Goal: Check status: Check status

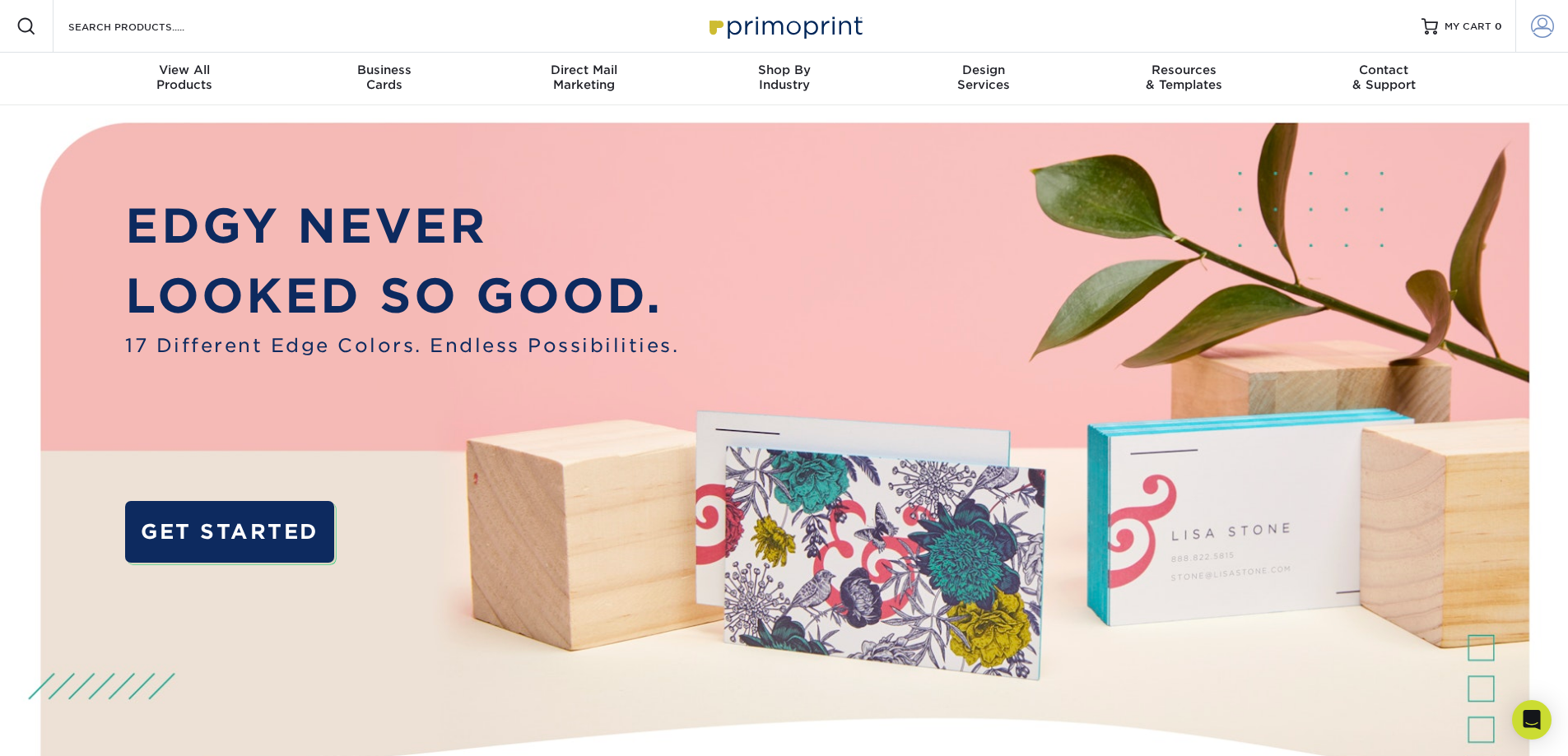
click at [1536, 22] on span at bounding box center [1542, 26] width 23 height 23
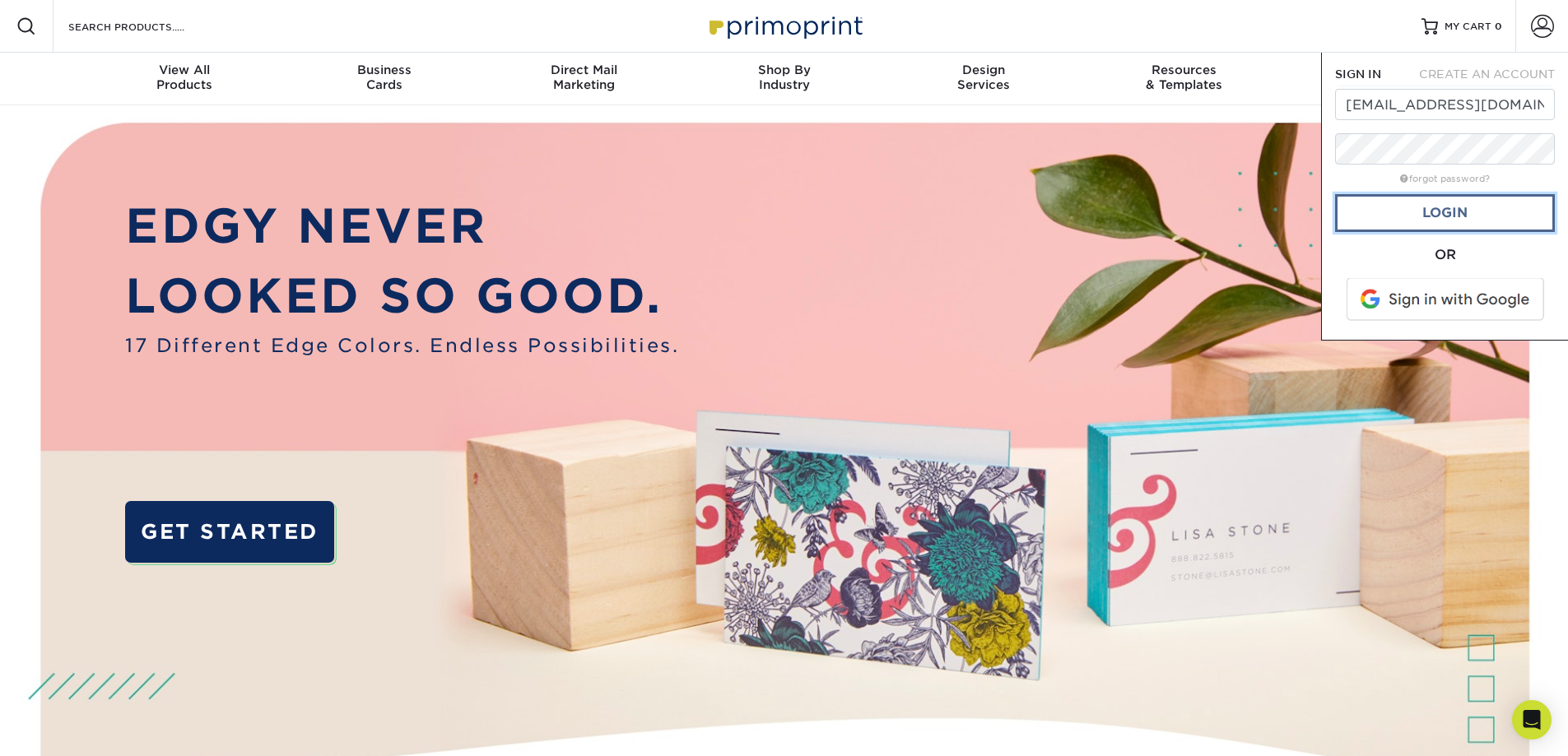
click at [1437, 213] on link "Login" at bounding box center [1445, 213] width 220 height 38
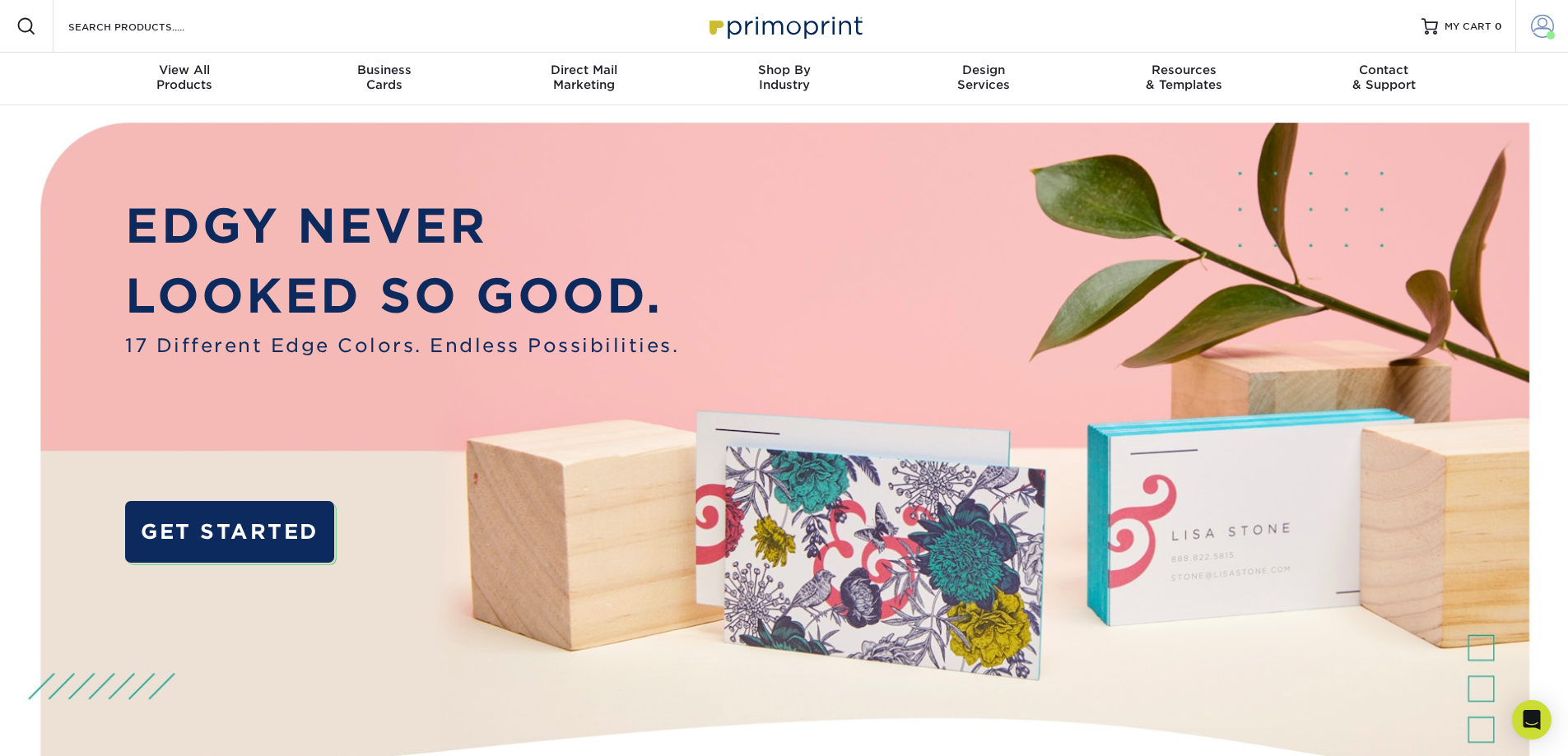
click at [1536, 22] on span at bounding box center [1542, 26] width 23 height 23
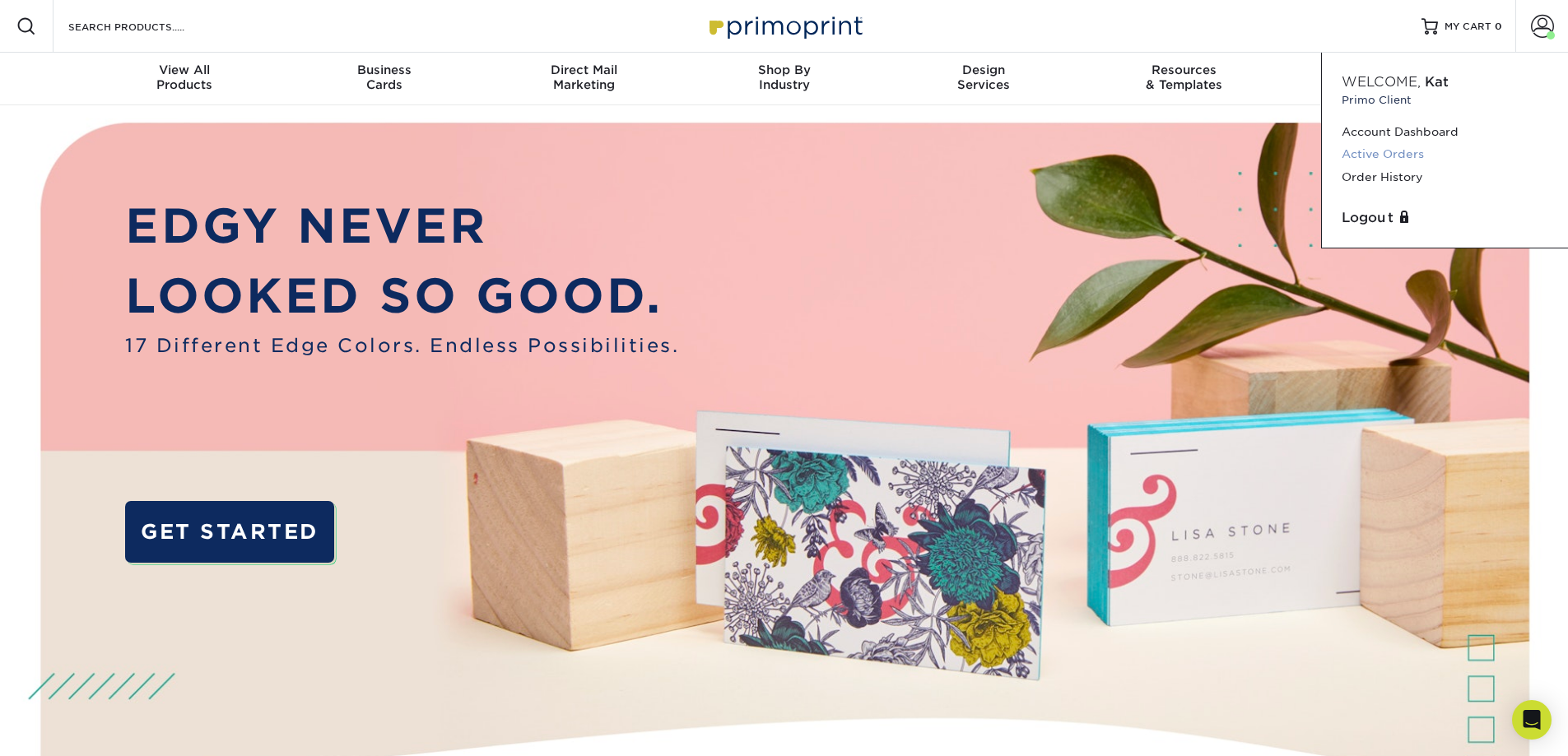
click at [1402, 150] on link "Active Orders" at bounding box center [1445, 155] width 207 height 22
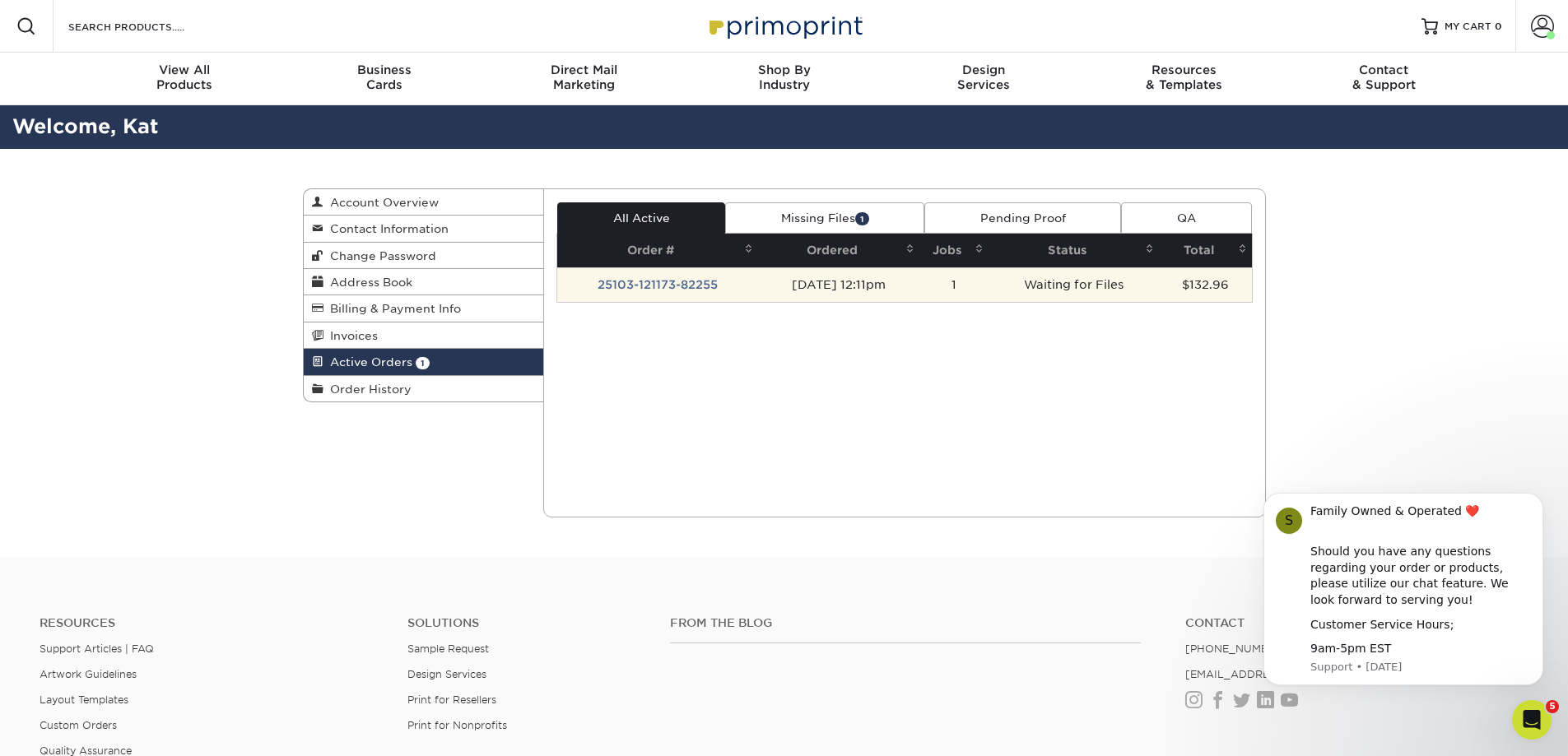
click at [685, 280] on td "25103-121173-82255" at bounding box center [657, 284] width 201 height 34
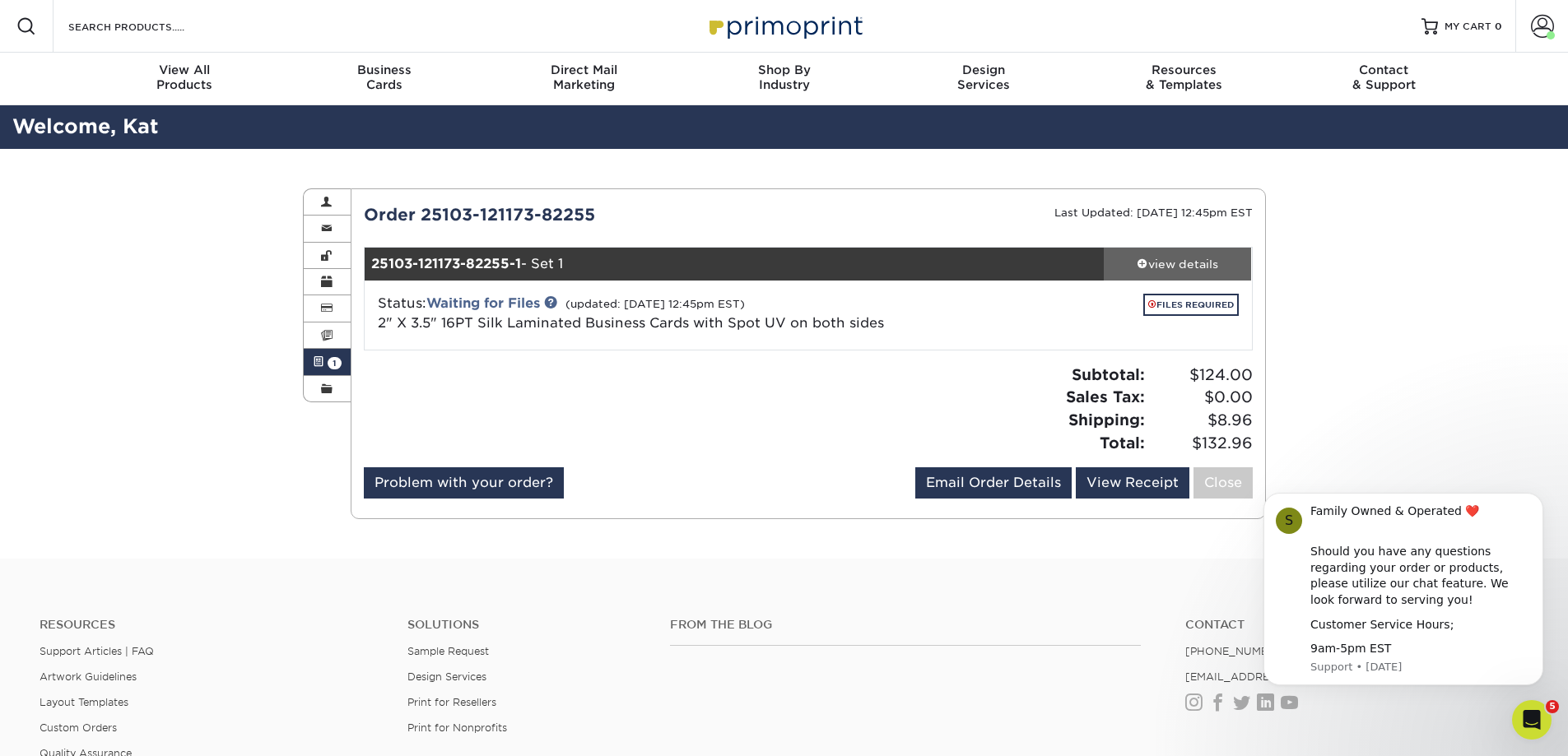
click at [1169, 263] on div "view details" at bounding box center [1177, 264] width 148 height 17
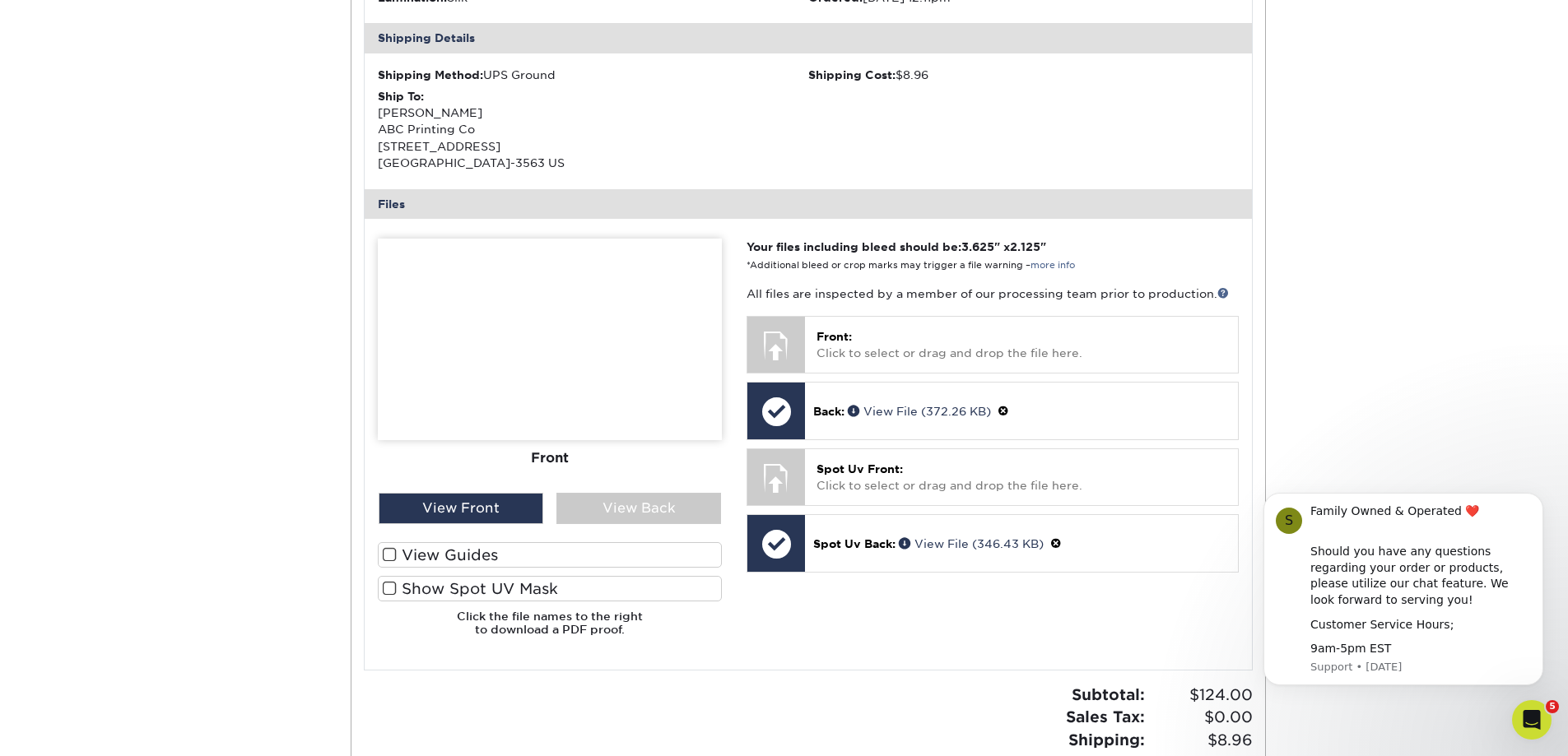
scroll to position [576, 0]
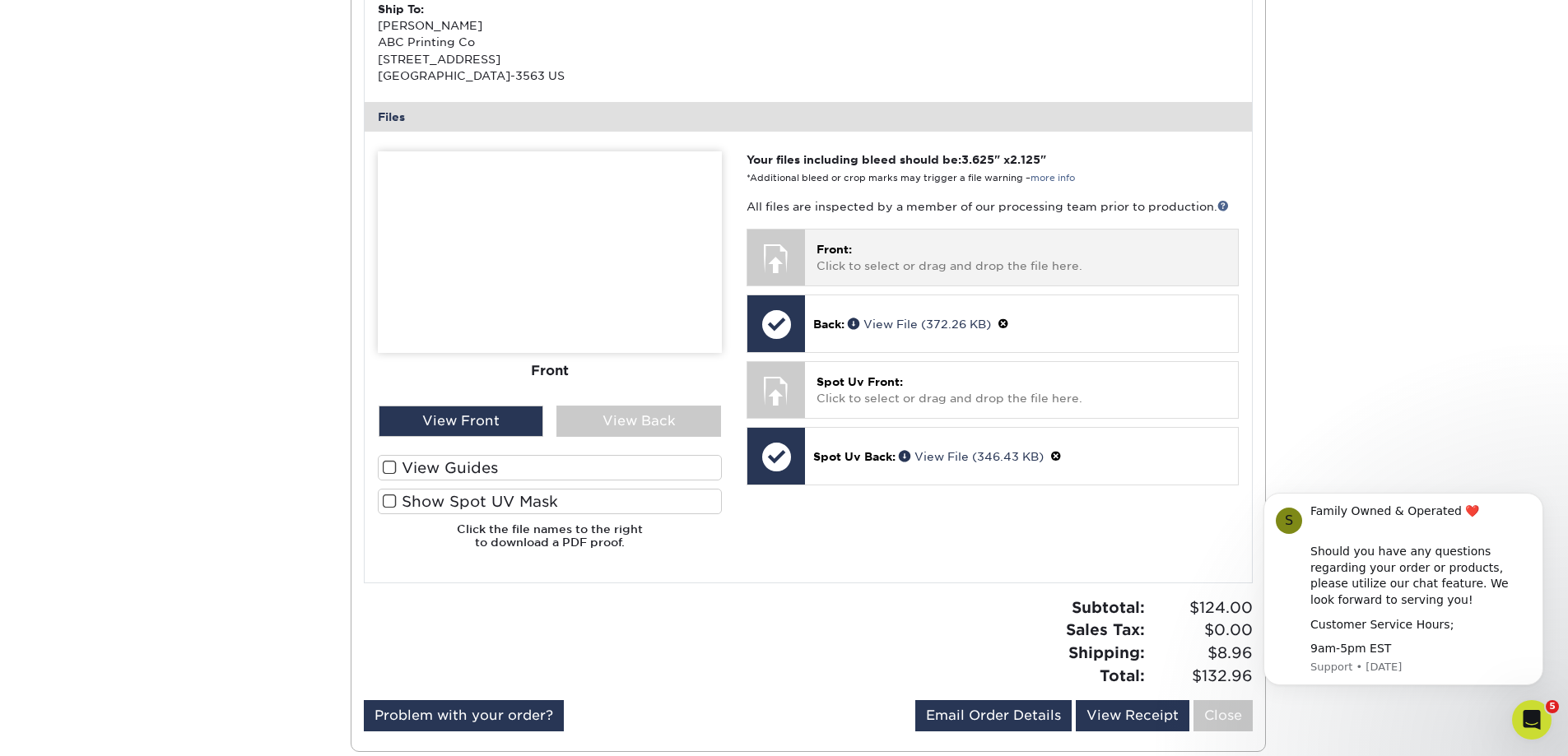
click at [850, 251] on span "Front:" at bounding box center [834, 250] width 35 height 13
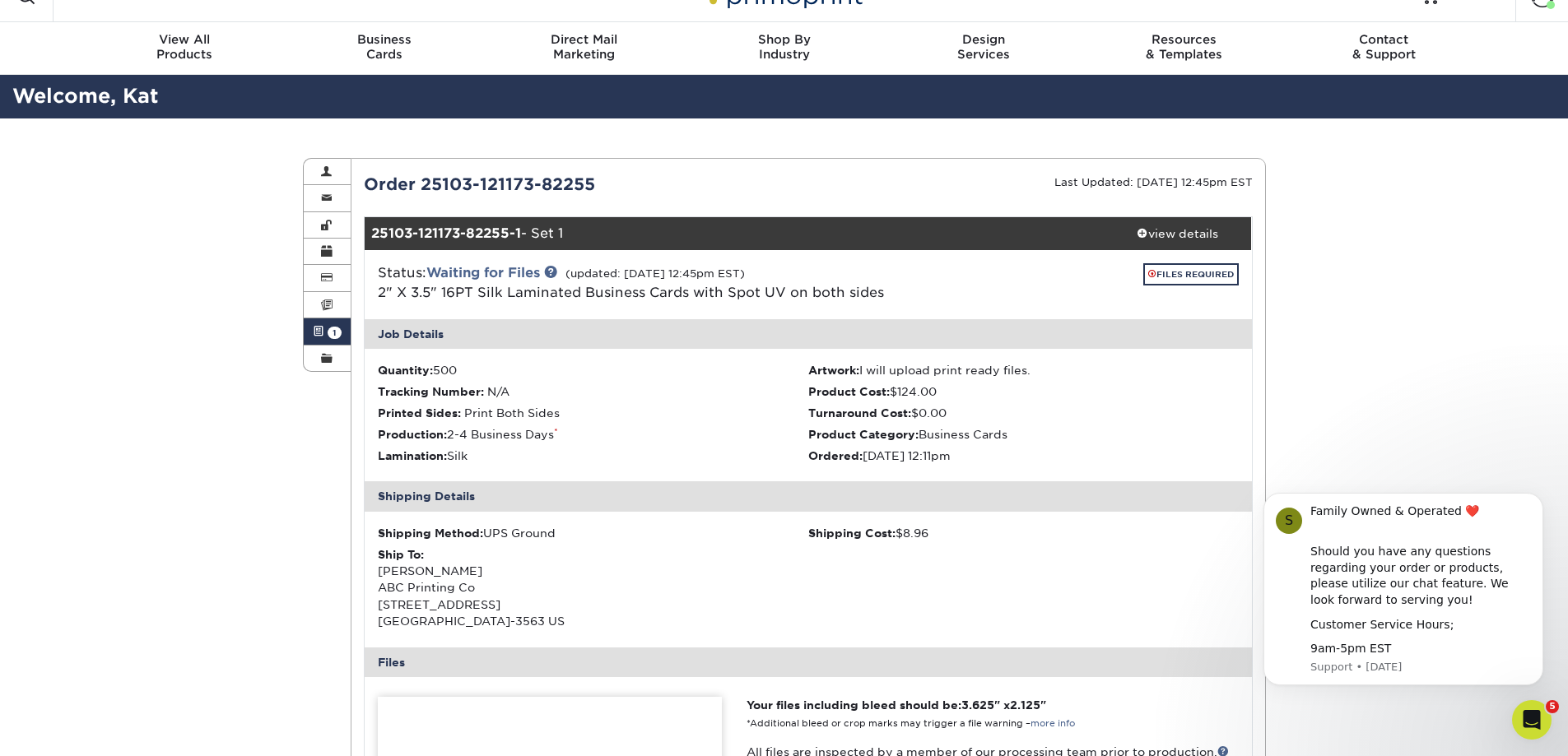
scroll to position [0, 0]
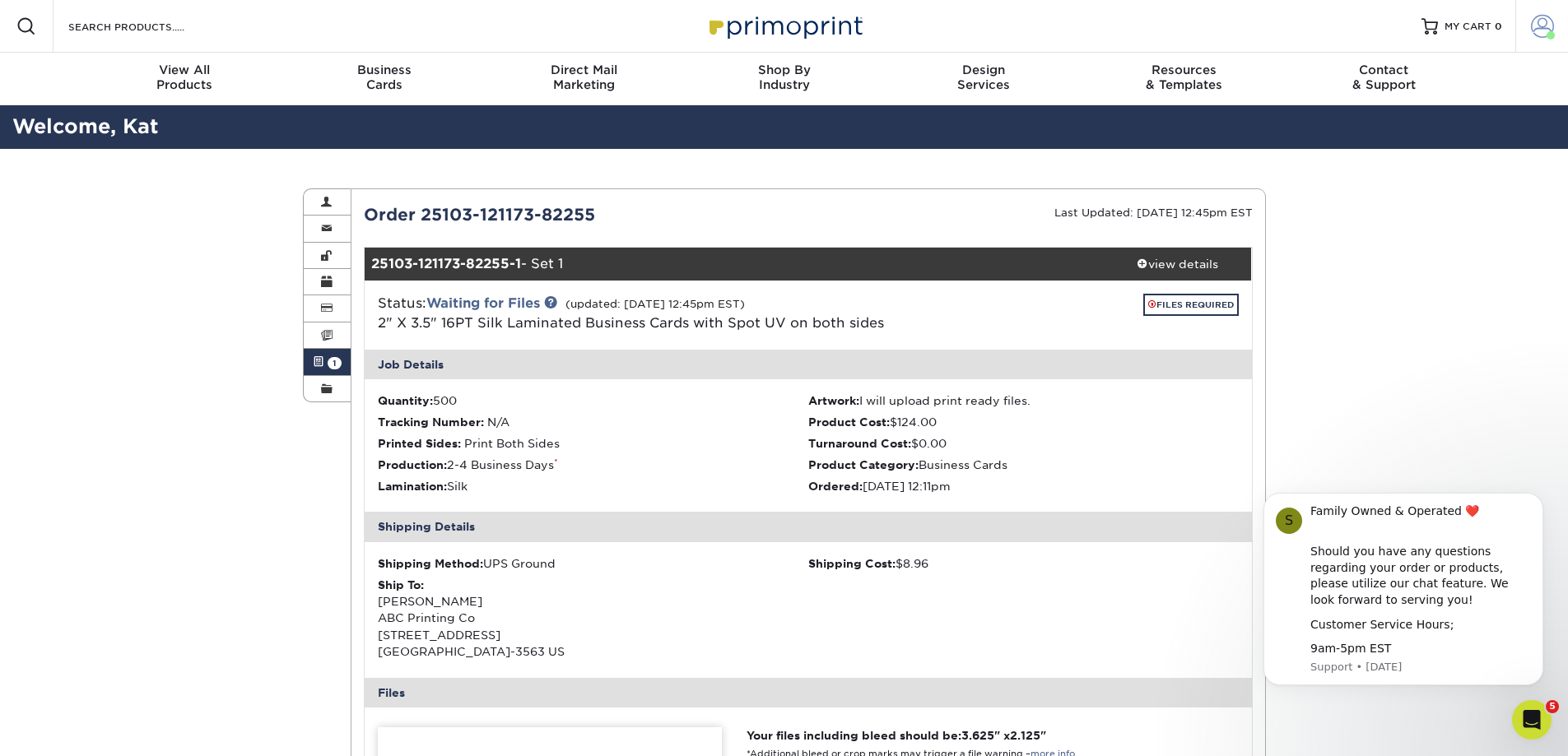
click at [1537, 21] on span at bounding box center [1542, 26] width 23 height 23
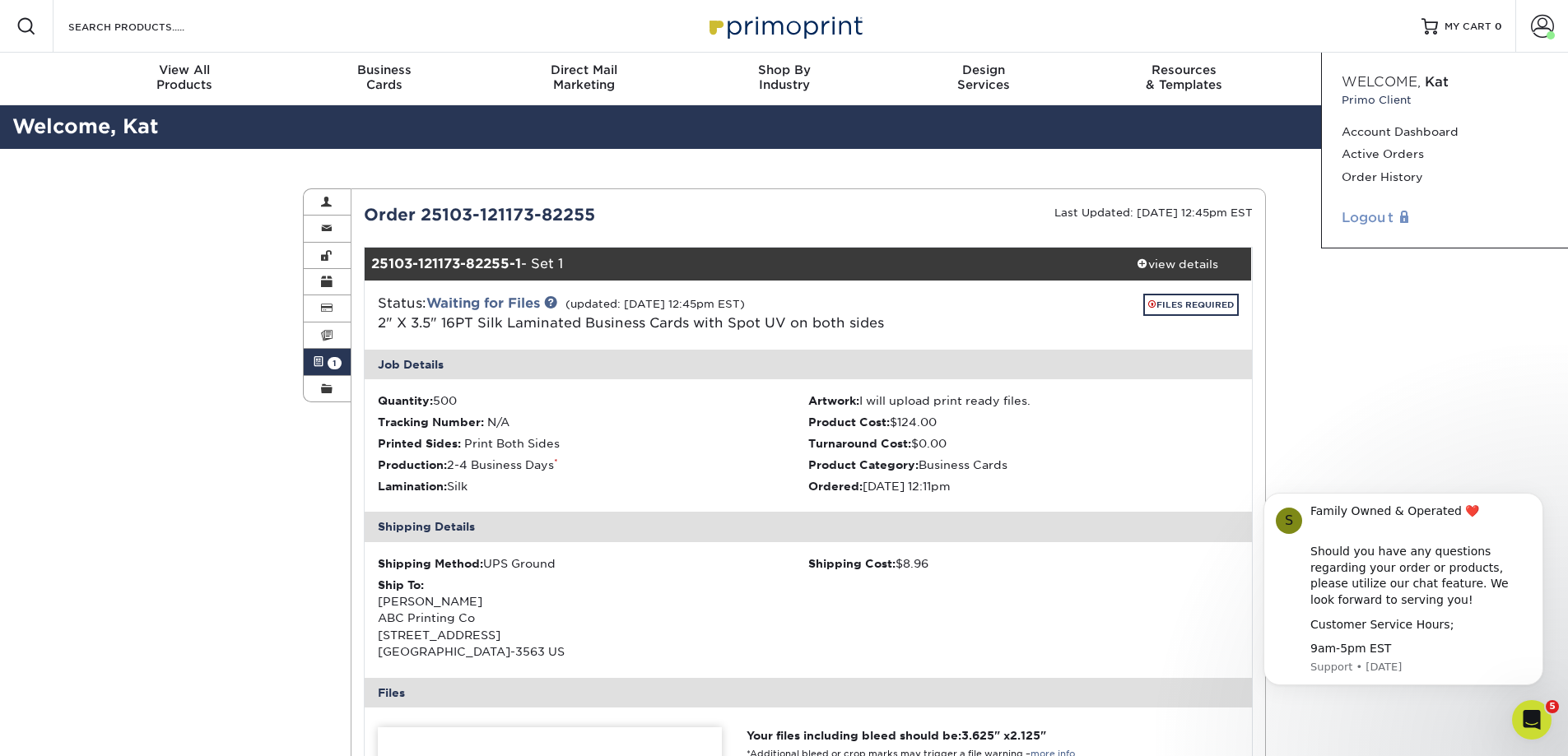
click at [1384, 215] on link "Logout" at bounding box center [1445, 218] width 207 height 20
